Goal: Complete application form: Complete application form

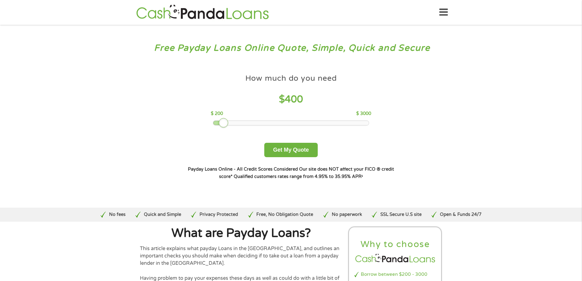
drag, startPoint x: 253, startPoint y: 120, endPoint x: 222, endPoint y: 123, distance: 31.9
click at [222, 123] on div at bounding box center [224, 123] width 10 height 10
click at [306, 148] on button "Get My Quote" at bounding box center [290, 150] width 53 height 14
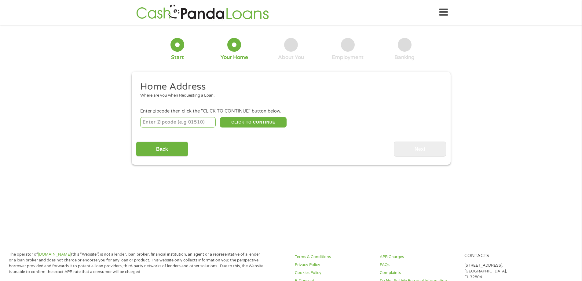
click at [151, 127] on input "number" at bounding box center [177, 122] width 75 height 10
type input "43571"
select select "[US_STATE]"
click at [267, 123] on button "CLICK TO CONTINUE" at bounding box center [253, 122] width 67 height 10
type input "43571"
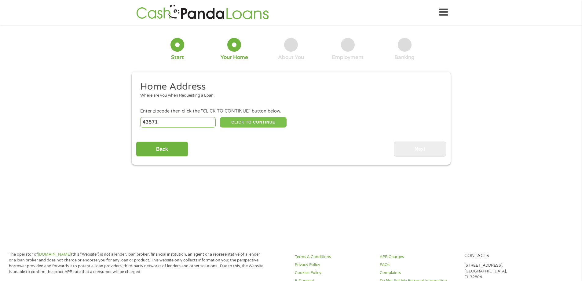
type input "Whitehouse"
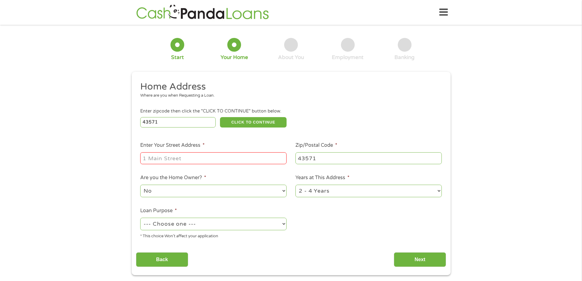
click at [179, 157] on input "Enter Your Street Address *" at bounding box center [213, 158] width 146 height 12
type input "[STREET_ADDRESS]"
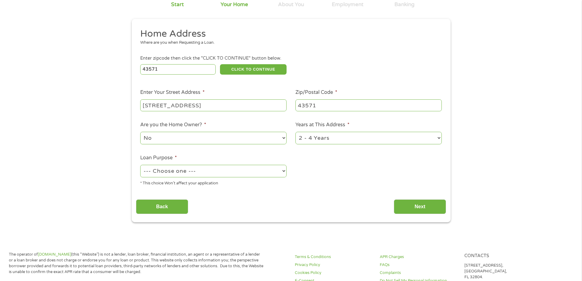
scroll to position [61, 0]
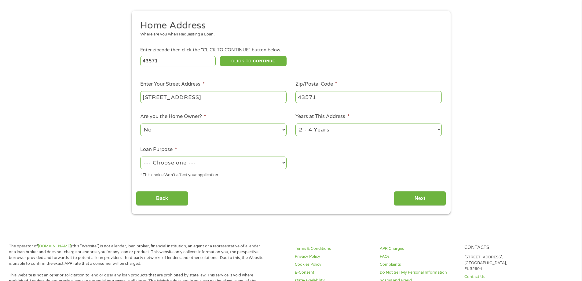
click at [198, 164] on select "--- Choose one --- Pay Bills Debt Consolidation Home Improvement Major Purchase…" at bounding box center [213, 162] width 146 height 13
select select "medicalexpenses"
click at [140, 156] on select "--- Choose one --- Pay Bills Debt Consolidation Home Improvement Major Purchase…" at bounding box center [213, 162] width 146 height 13
click at [409, 197] on input "Next" at bounding box center [420, 198] width 52 height 15
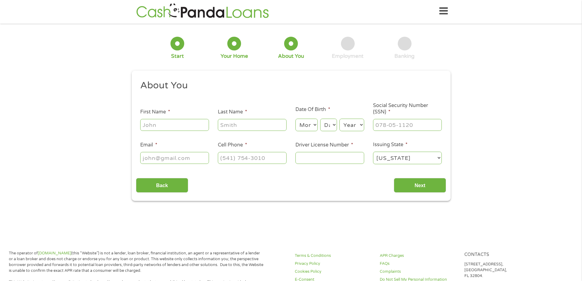
scroll to position [0, 0]
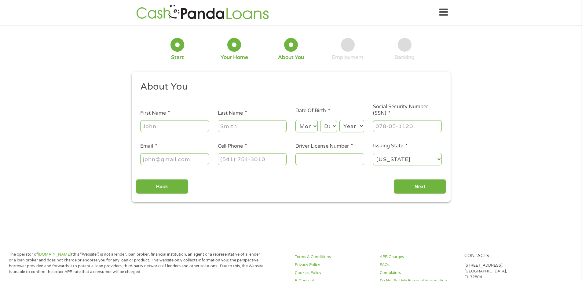
click at [177, 127] on input "First Name *" at bounding box center [174, 126] width 69 height 12
type input "[PERSON_NAME]"
type input "[EMAIL_ADDRESS][DOMAIN_NAME]"
type input "[PHONE_NUMBER]"
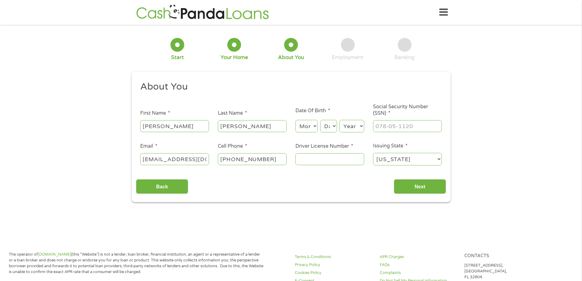
click at [305, 126] on select "Month 1 2 3 4 5 6 7 8 9 10 11 12" at bounding box center [307, 126] width 22 height 13
select select "2"
click at [296, 120] on select "Month 1 2 3 4 5 6 7 8 9 10 11 12" at bounding box center [307, 126] width 22 height 13
click at [330, 127] on select "Day 1 2 3 4 5 6 7 8 9 10 11 12 13 14 15 16 17 18 19 20 21 22 23 24 25 26 27 28 …" at bounding box center [328, 126] width 17 height 13
select select "7"
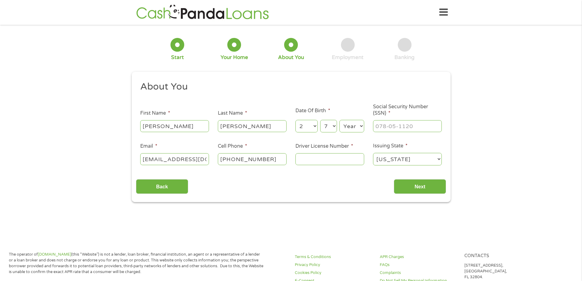
click at [320, 120] on select "Day 1 2 3 4 5 6 7 8 9 10 11 12 13 14 15 16 17 18 19 20 21 22 23 24 25 26 27 28 …" at bounding box center [328, 126] width 17 height 13
click at [348, 125] on select "Year [DATE] 2006 2005 2004 2003 2002 2001 2000 1999 1998 1997 1996 1995 1994 19…" at bounding box center [352, 126] width 25 height 13
select select "1966"
click at [340, 120] on select "Year [DATE] 2006 2005 2004 2003 2002 2001 2000 1999 1998 1997 1996 1995 1994 19…" at bounding box center [352, 126] width 25 height 13
click at [373, 123] on input "___-__-____" at bounding box center [407, 126] width 69 height 12
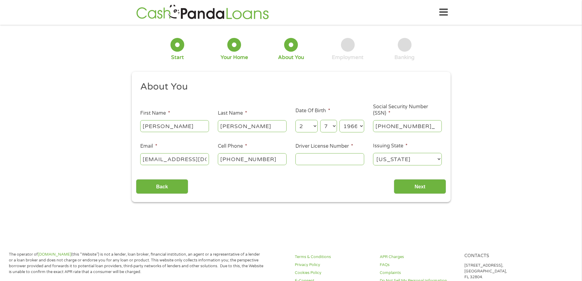
type input "270-66-6647"
click at [316, 155] on input "Driver License Number *" at bounding box center [330, 159] width 69 height 12
type input "RU512594"
click at [424, 185] on input "Next" at bounding box center [420, 186] width 52 height 15
click at [417, 189] on input "Next" at bounding box center [420, 186] width 52 height 15
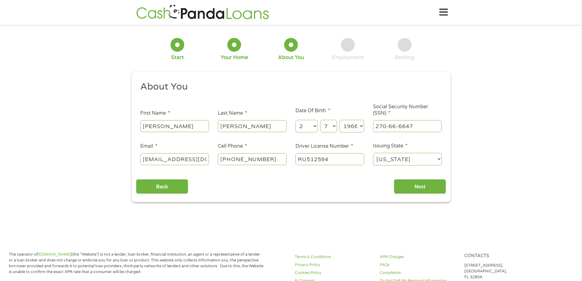
scroll to position [2, 2]
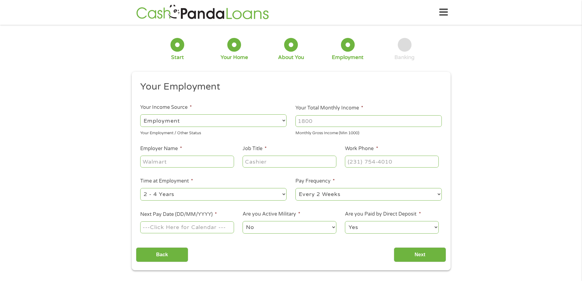
click at [184, 120] on select "--- Choose one --- Employment [DEMOGRAPHIC_DATA] Benefits" at bounding box center [213, 120] width 146 height 13
click at [140, 114] on select "--- Choose one --- Employment [DEMOGRAPHIC_DATA] Benefits" at bounding box center [213, 120] width 146 height 13
click at [298, 122] on input "Your Total Monthly Income *" at bounding box center [369, 121] width 146 height 12
type input "8400"
click at [180, 160] on input "Employer Name *" at bounding box center [187, 162] width 94 height 12
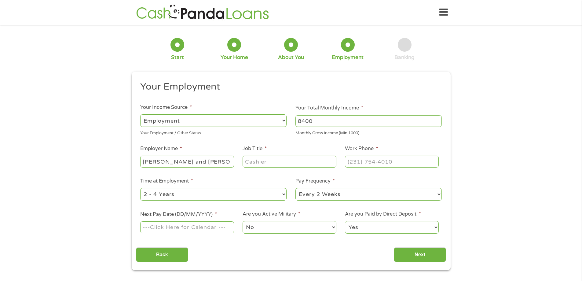
type input "[PERSON_NAME] and [PERSON_NAME] Appraisal"
type input "Real Estate Appraiser"
type input "[PHONE_NUMBER]"
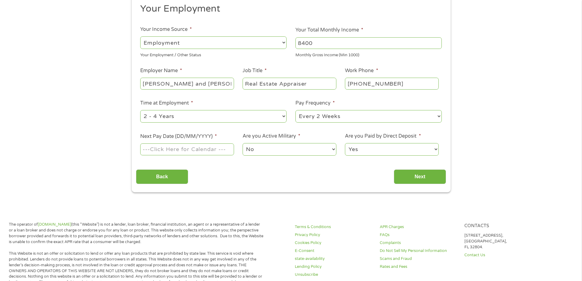
scroll to position [92, 0]
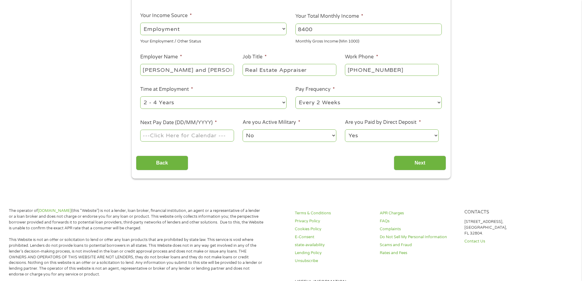
click at [149, 132] on body "Home Get Loan Offer How it works FAQs Blog Cash Loans Quick Loans Online Loans …" at bounding box center [291, 241] width 582 height 666
click at [149, 132] on input "Next Pay Date (DD/MM/YYYY) *" at bounding box center [187, 136] width 94 height 12
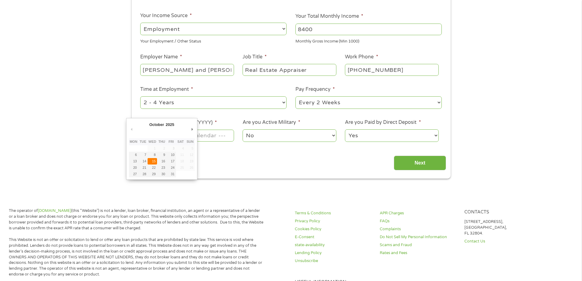
type input "[DATE]"
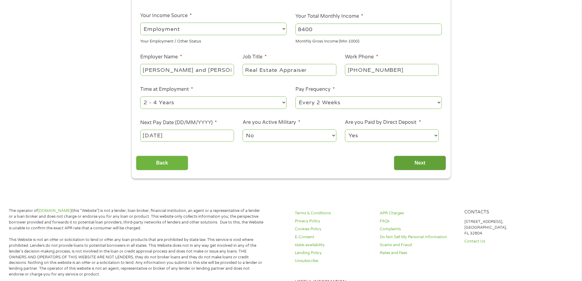
click at [408, 160] on input "Next" at bounding box center [420, 163] width 52 height 15
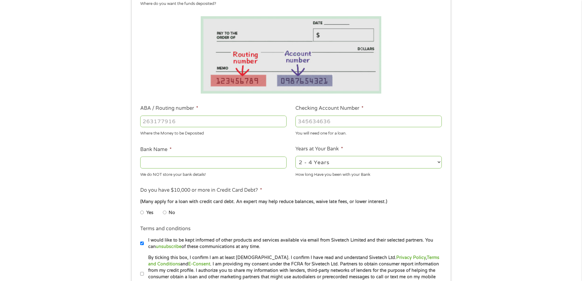
click at [147, 124] on input "ABA / Routing number *" at bounding box center [213, 122] width 146 height 12
type input "041215016"
type input "HUNTINGTON NATIONAL BANK"
type input "041215016"
type input "02471374965"
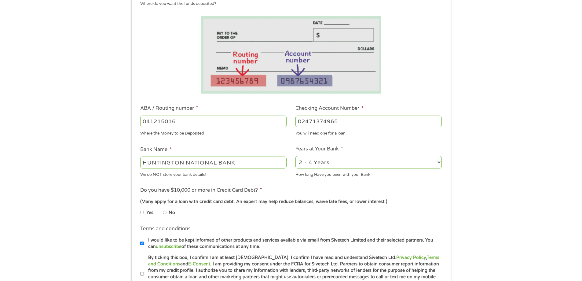
click at [312, 164] on select "2 - 4 Years 6 - 12 Months 1 - 2 Years Over 4 Years" at bounding box center [369, 162] width 146 height 13
click at [296, 156] on select "2 - 4 Years 6 - 12 Months 1 - 2 Years Over 4 Years" at bounding box center [369, 162] width 146 height 13
click at [164, 212] on input "No" at bounding box center [165, 212] width 4 height 10
radio input "true"
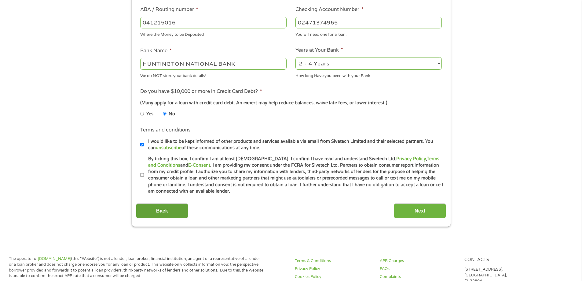
scroll to position [214, 0]
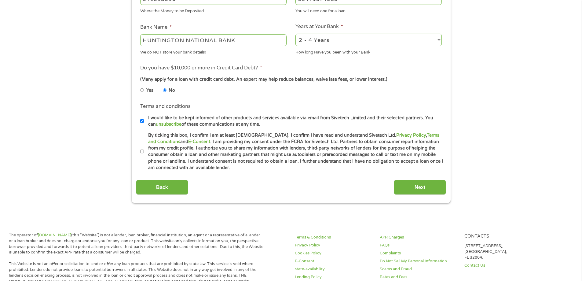
click at [143, 152] on input "By ticking this box, I confirm I am at least [DEMOGRAPHIC_DATA]. I confirm I ha…" at bounding box center [142, 152] width 4 height 10
checkbox input "true"
click at [418, 189] on input "Next" at bounding box center [420, 187] width 52 height 15
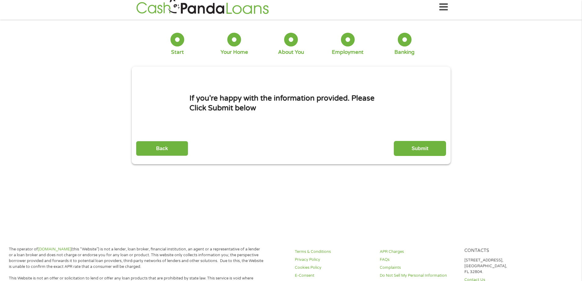
scroll to position [0, 0]
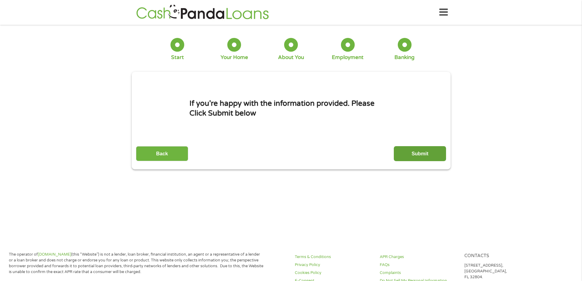
click at [417, 153] on input "Submit" at bounding box center [420, 153] width 52 height 15
